Goal: Information Seeking & Learning: Learn about a topic

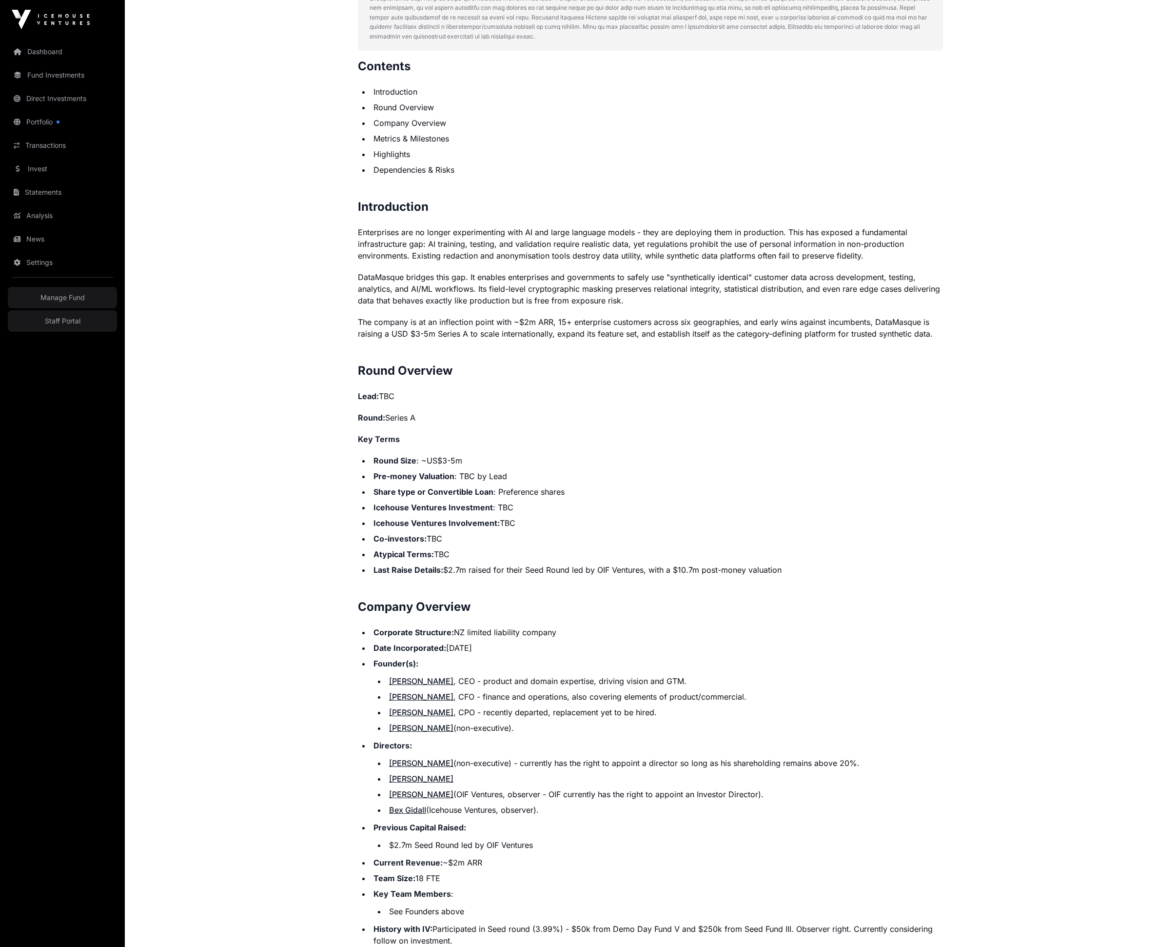
scroll to position [521, 0]
click at [551, 535] on li "Co-investors: TBC" at bounding box center [657, 538] width 573 height 12
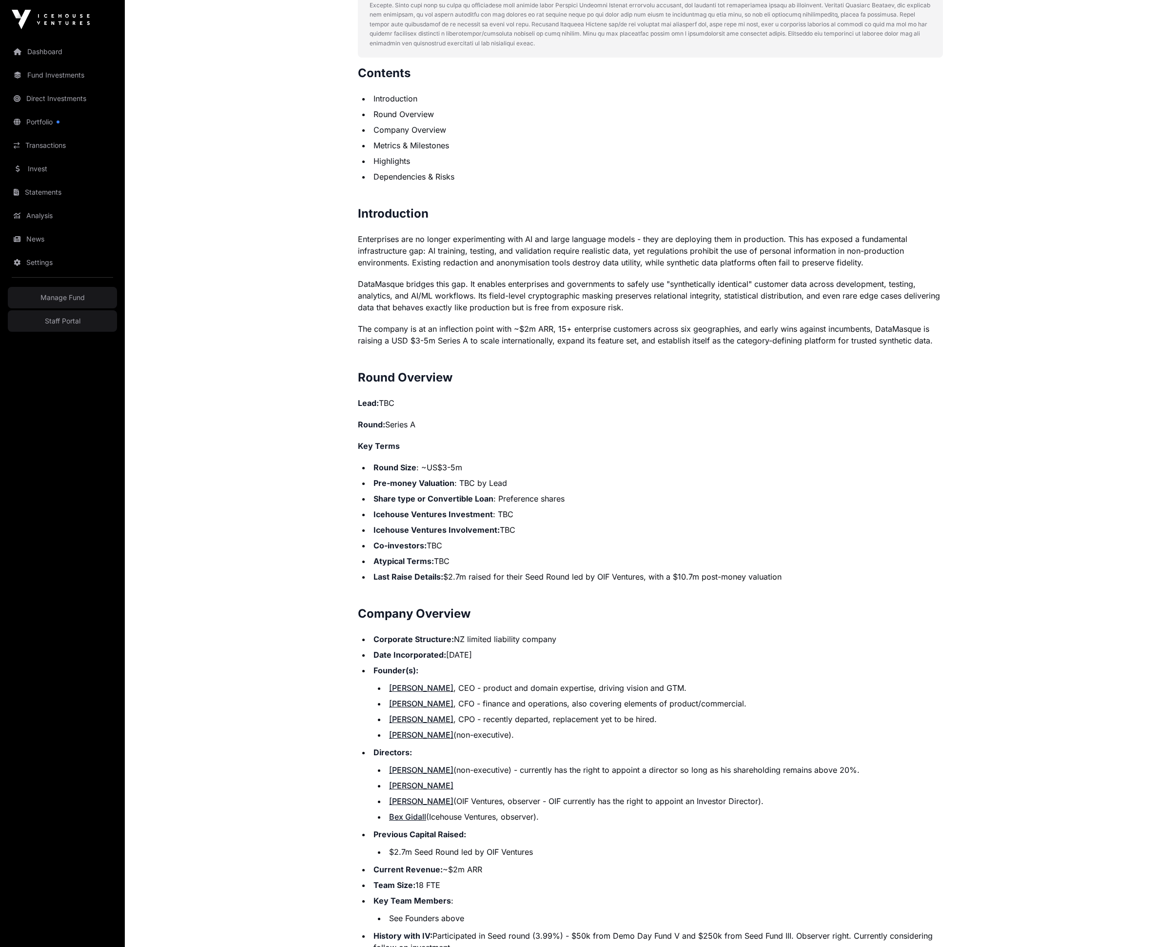
click at [524, 537] on ul "Round Size : ~US$3-5m Pre-money Valuation : TBC by Lead Share type or Convertib…" at bounding box center [650, 521] width 585 height 121
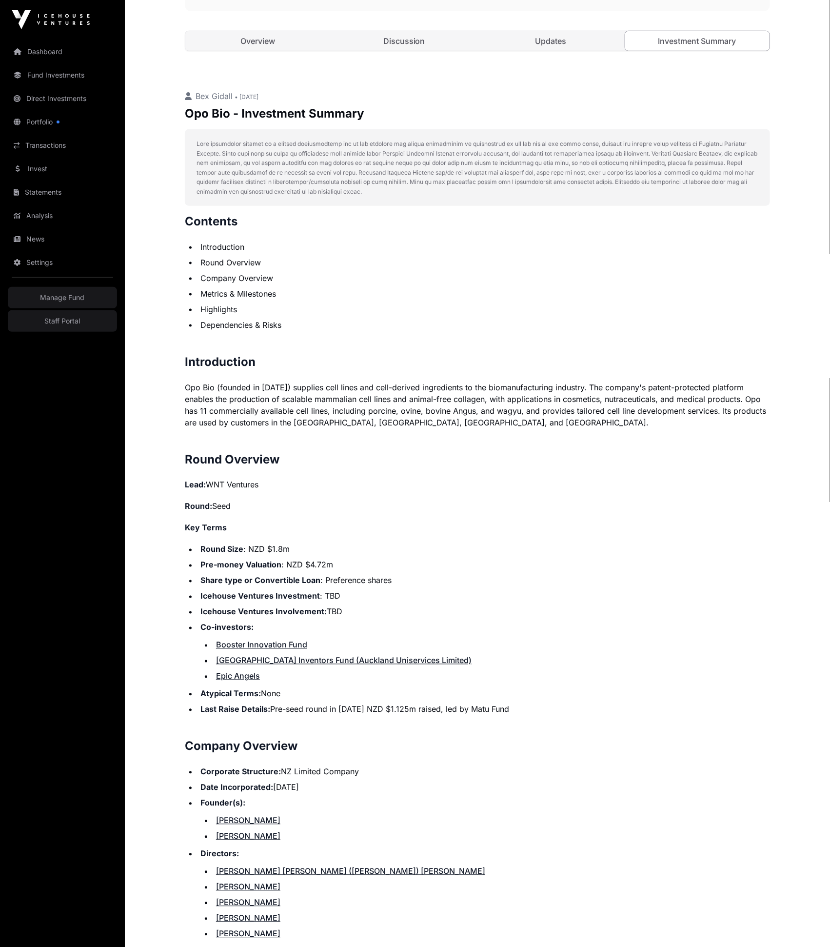
scroll to position [356, 0]
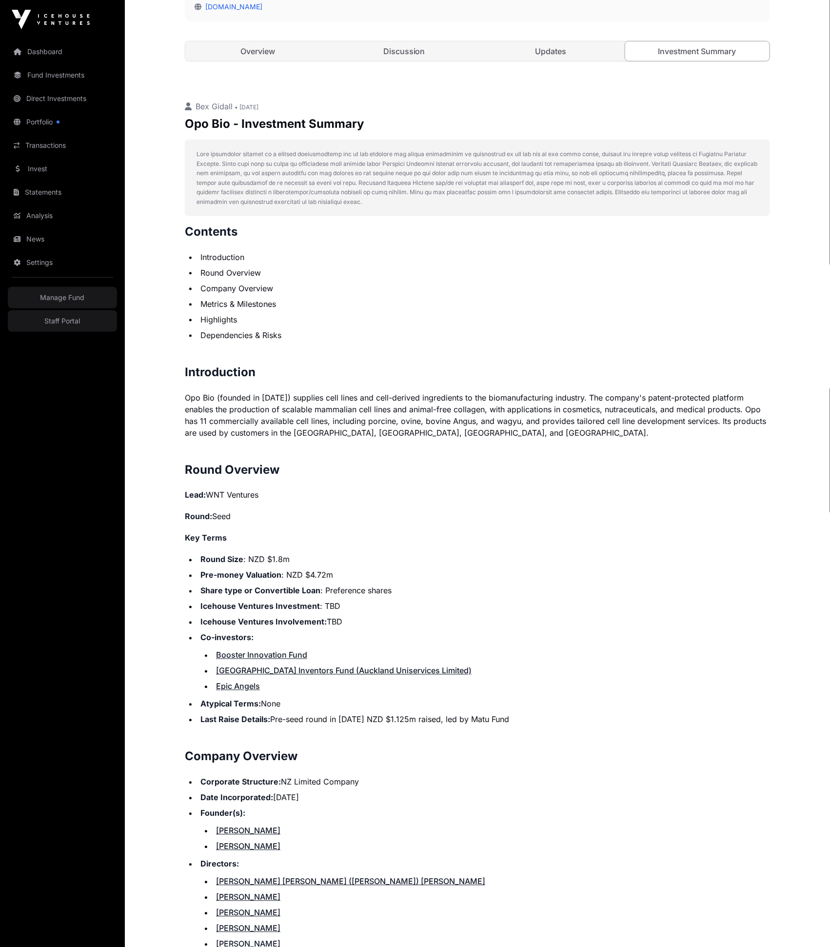
click at [701, 647] on li "Co-investors: Booster Innovation Fund [GEOGRAPHIC_DATA] Inventors Fund (Aucklan…" at bounding box center [484, 662] width 573 height 60
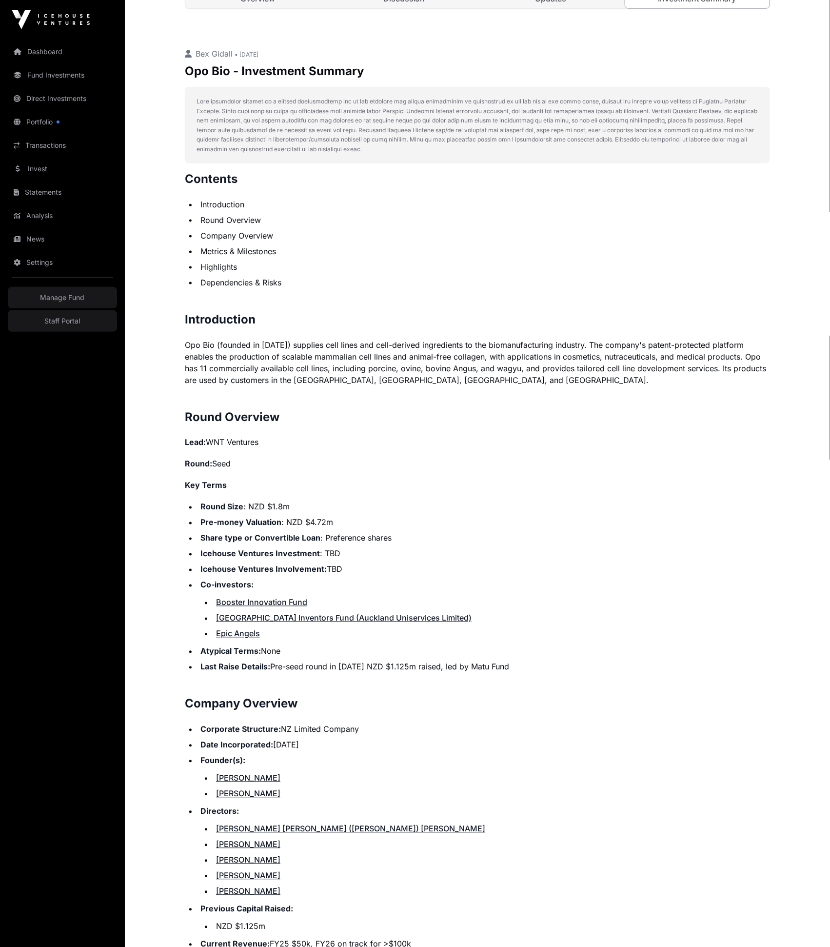
scroll to position [403, 0]
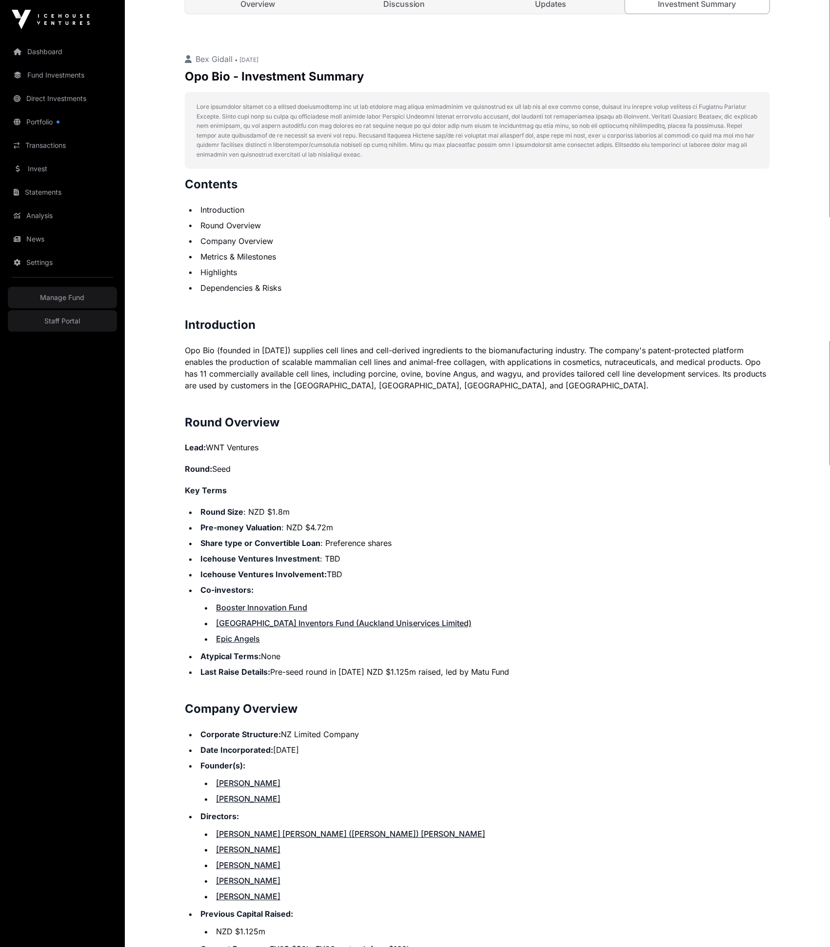
click at [422, 531] on li "Pre-money Valuation : NZD $4.72m" at bounding box center [484, 528] width 573 height 12
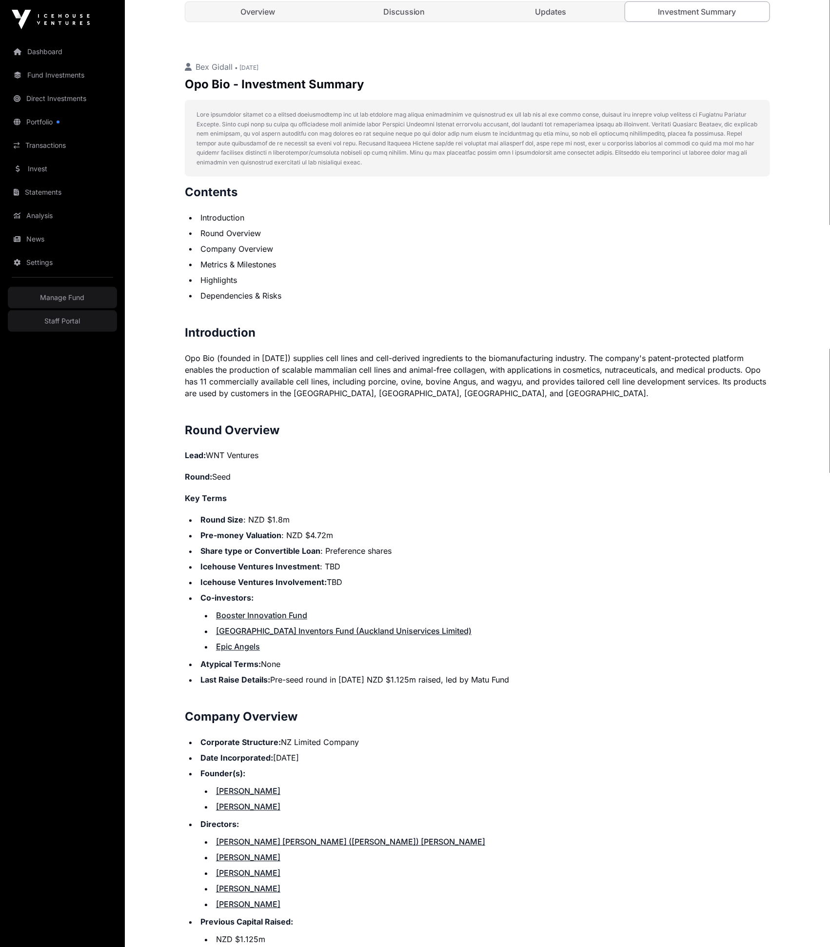
scroll to position [394, 0]
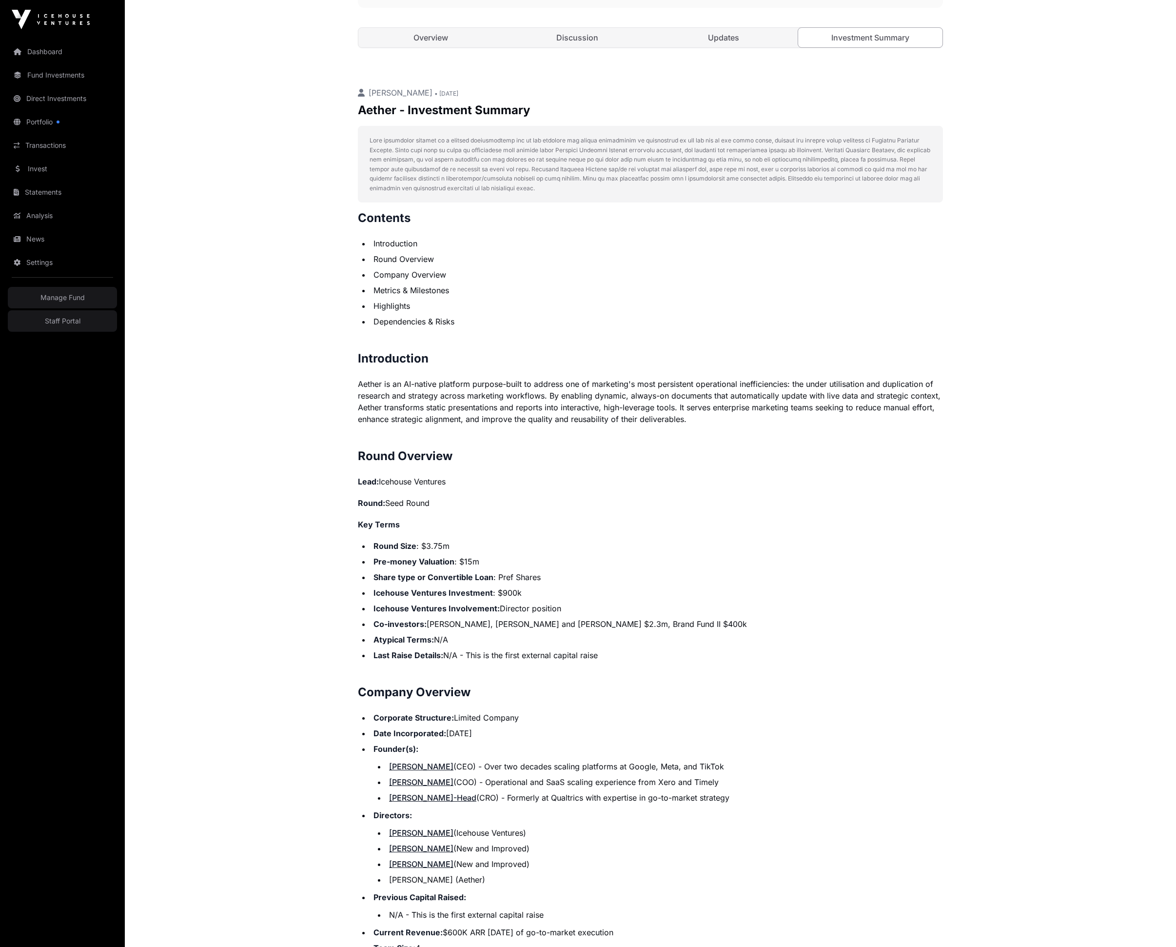
scroll to position [367, 0]
